Goal: Check status

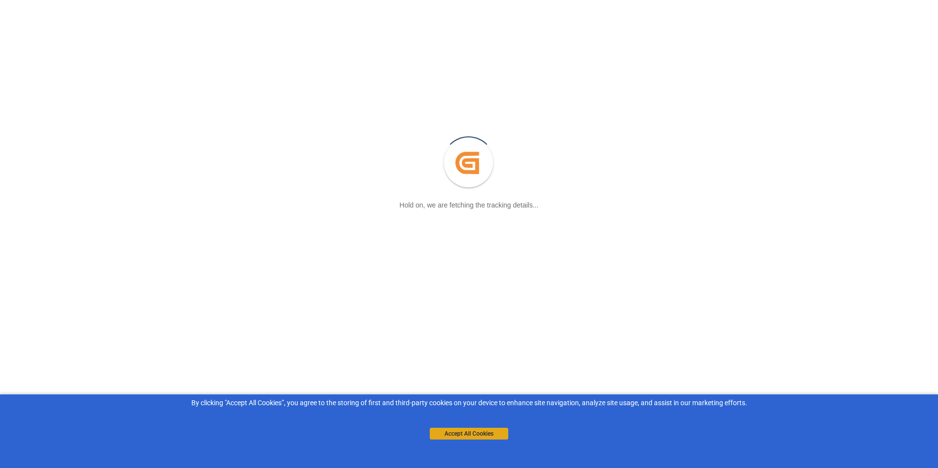
click at [444, 432] on button "Accept All Cookies" at bounding box center [469, 434] width 79 height 12
